Goal: Task Accomplishment & Management: Manage account settings

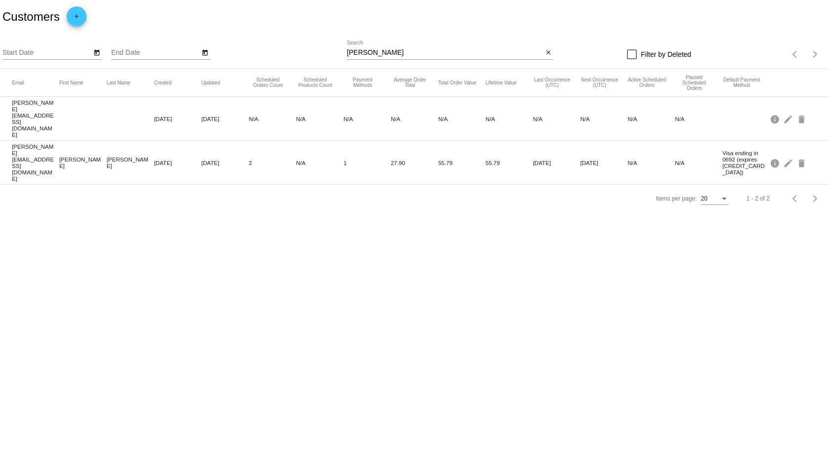
drag, startPoint x: 398, startPoint y: 43, endPoint x: 389, endPoint y: 48, distance: 9.9
click at [398, 43] on div "Novak Search" at bounding box center [445, 50] width 196 height 19
click at [385, 47] on div "Novak Search" at bounding box center [445, 50] width 196 height 19
drag, startPoint x: 382, startPoint y: 49, endPoint x: 189, endPoint y: 47, distance: 192.3
click at [311, 47] on div "Start Date End Date Novak Search close Filter by Deleted Items per page: 20 1 -…" at bounding box center [414, 51] width 829 height 35
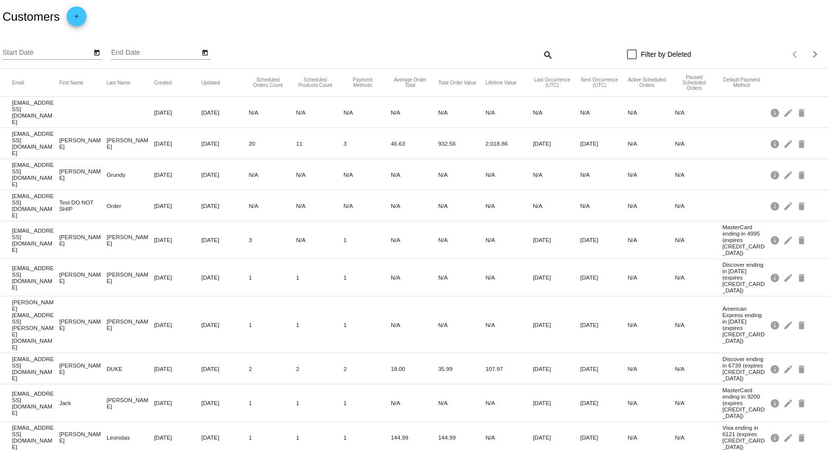
click at [546, 55] on mat-icon "search" at bounding box center [548, 54] width 12 height 15
click at [511, 51] on input "Search" at bounding box center [450, 53] width 207 height 8
type input "Sipel"
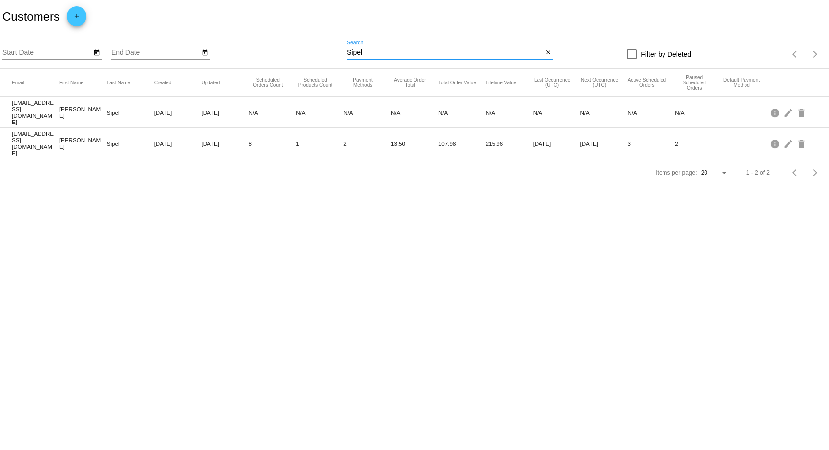
click at [30, 131] on mat-cell "Lms45@icloud.com" at bounding box center [35, 143] width 47 height 31
click at [295, 138] on mat-cell "8" at bounding box center [272, 143] width 47 height 11
click at [784, 136] on mat-icon "edit" at bounding box center [789, 143] width 12 height 15
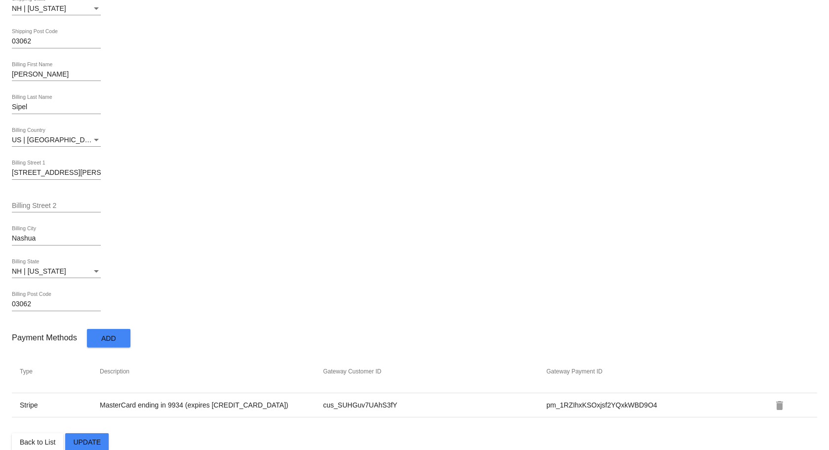
scroll to position [432, 0]
